Goal: Check status: Check status

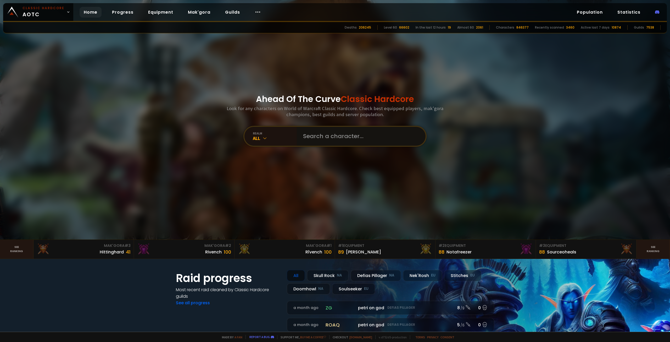
click at [331, 130] on input "text" at bounding box center [359, 136] width 119 height 19
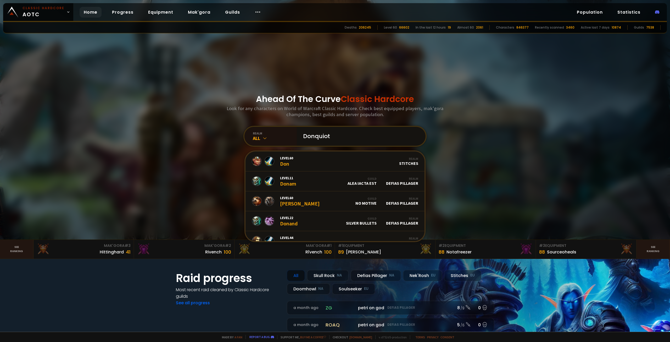
type input "Donquiote"
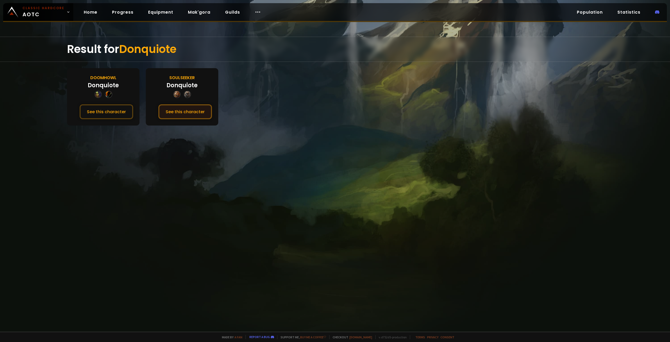
click at [195, 115] on button "See this character" at bounding box center [185, 111] width 54 height 15
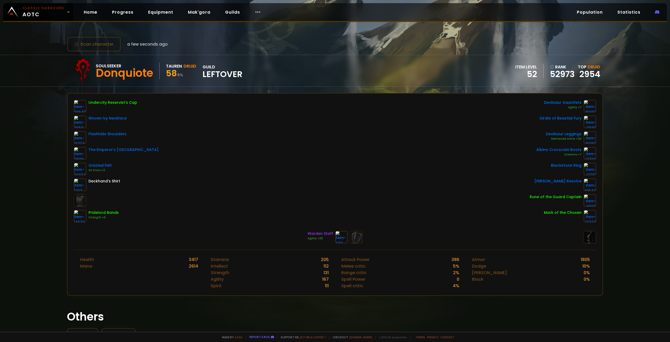
click at [172, 74] on span "58" at bounding box center [171, 73] width 11 height 12
click at [185, 79] on div "Soulseeker [PERSON_NAME] Druid 58 6 % guild LEFTOVER" at bounding box center [156, 71] width 173 height 26
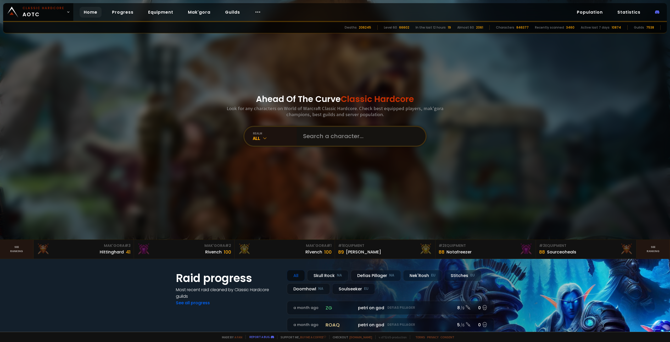
click at [323, 138] on input "text" at bounding box center [359, 136] width 119 height 19
type input "erkari"
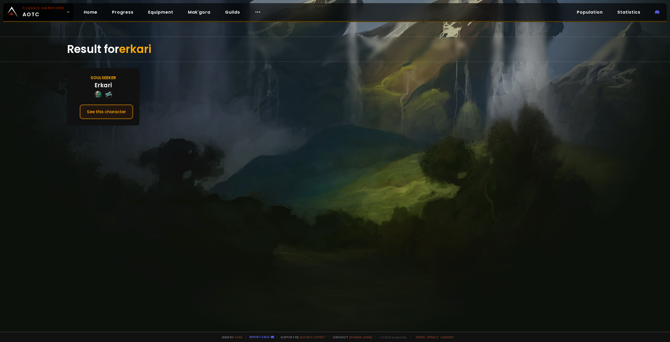
click at [99, 110] on button "See this character" at bounding box center [107, 111] width 54 height 15
